Goal: Information Seeking & Learning: Learn about a topic

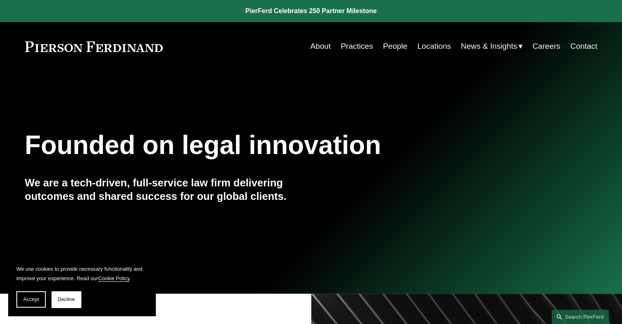
click at [392, 45] on link "People" at bounding box center [395, 46] width 25 height 16
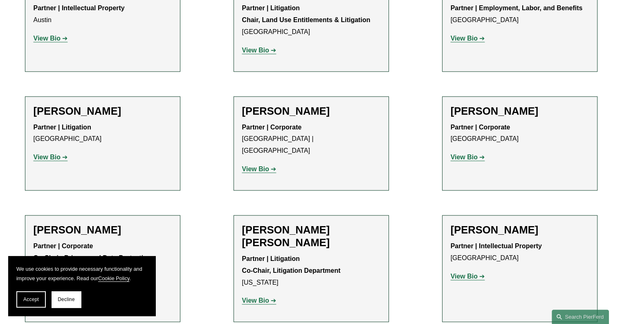
scroll to position [1087, 0]
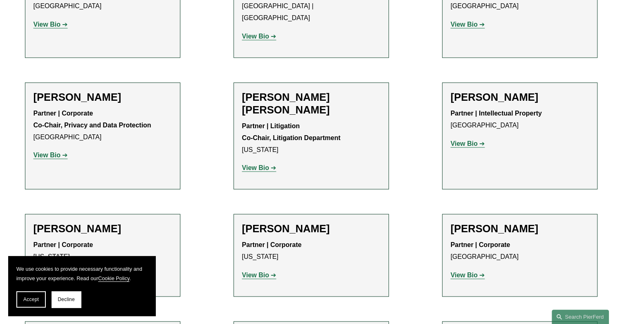
click at [253, 164] on strong "View Bio" at bounding box center [255, 167] width 27 height 7
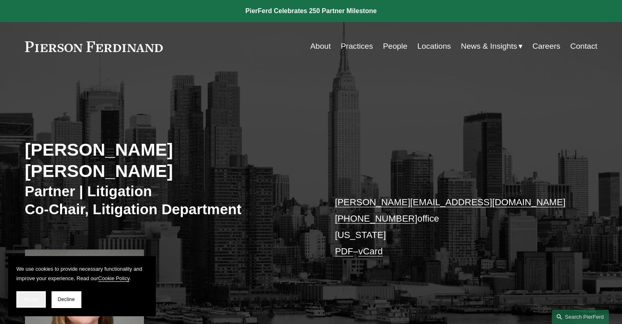
click at [21, 298] on button "Accept" at bounding box center [30, 299] width 29 height 16
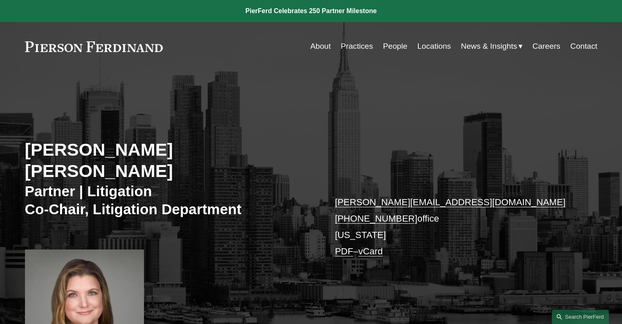
drag, startPoint x: 612, startPoint y: 1, endPoint x: 257, endPoint y: 85, distance: 364.6
click at [257, 85] on div "Christina H. Bost Seaton Partner | Litigation Co-Chair, Litigation Department c…" at bounding box center [311, 212] width 622 height 283
click at [118, 45] on link at bounding box center [94, 46] width 138 height 11
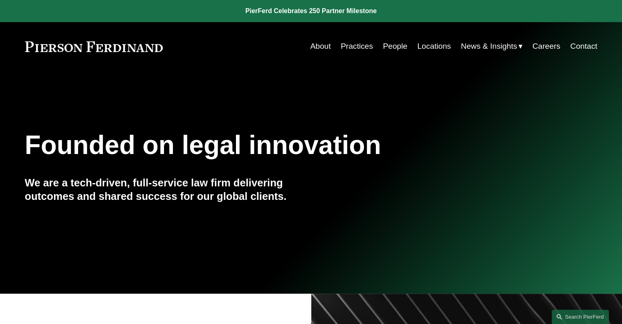
click at [422, 215] on div "Founded on legal innovation We are a tech-driven, full-service law firm deliver…" at bounding box center [311, 182] width 622 height 111
